Goal: Task Accomplishment & Management: Manage account settings

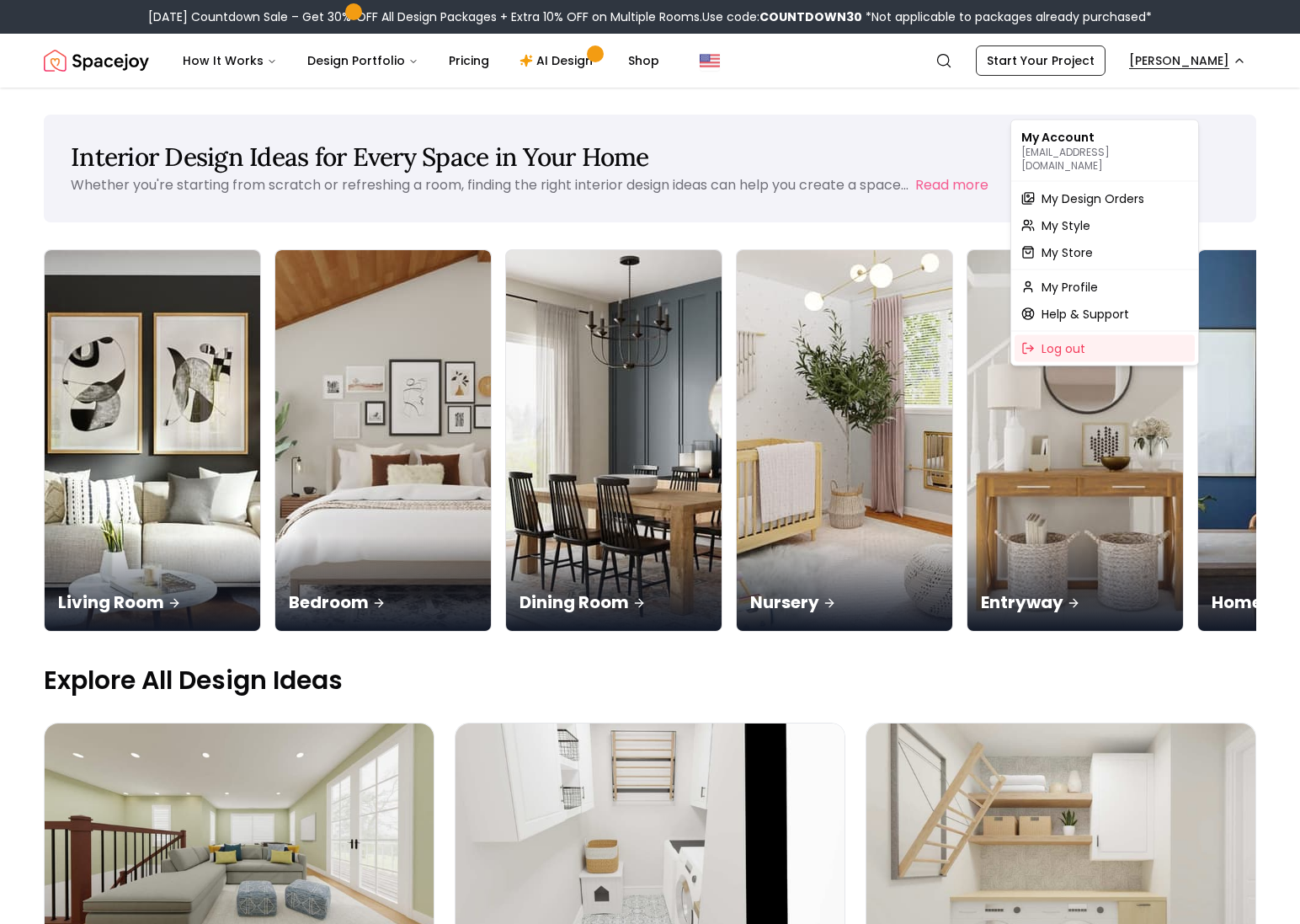
click at [1127, 196] on span "My Design Orders" at bounding box center [1093, 199] width 103 height 17
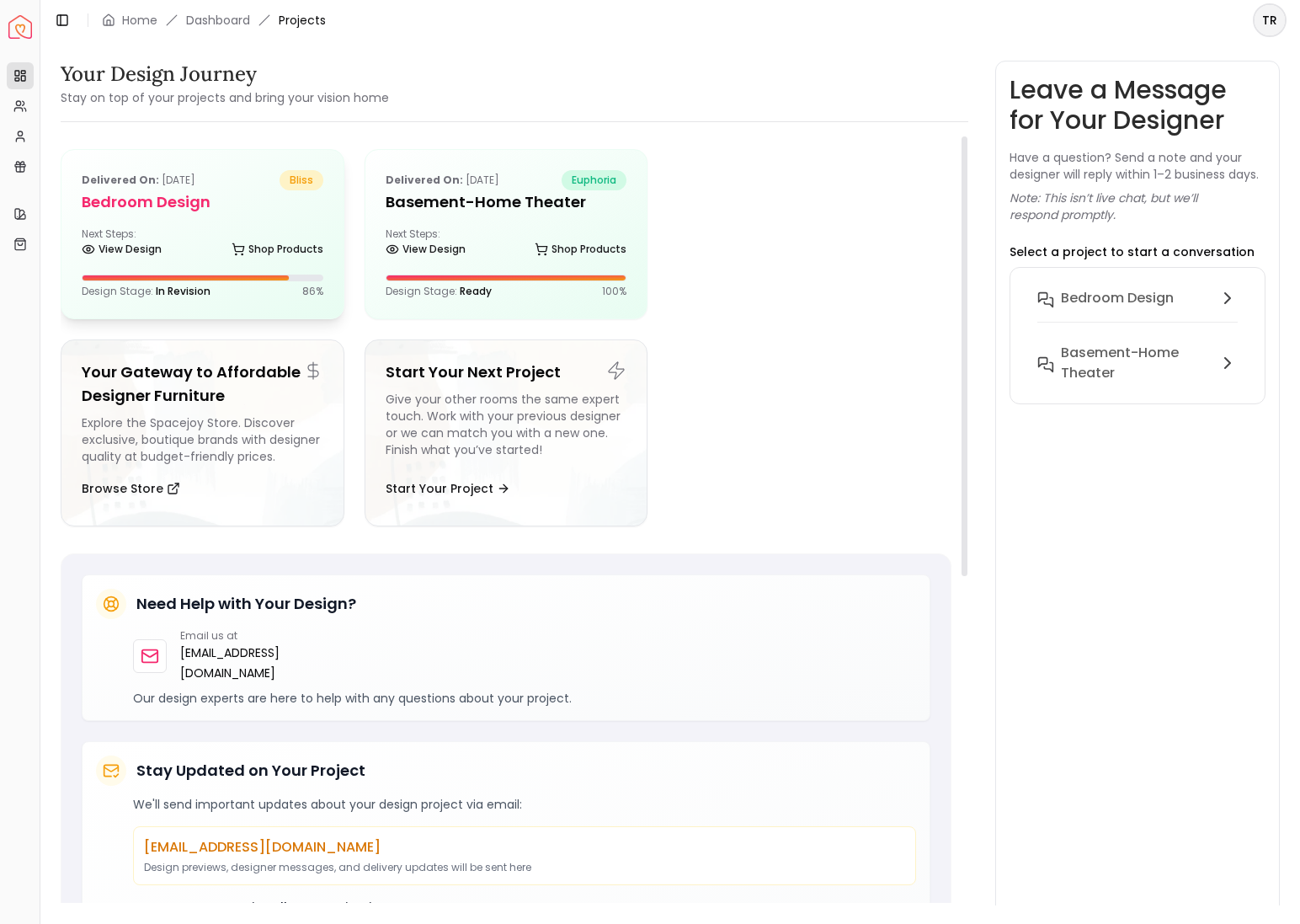
click at [175, 214] on h5 "Bedroom design" at bounding box center [203, 202] width 242 height 23
